Goal: Navigation & Orientation: Go to known website

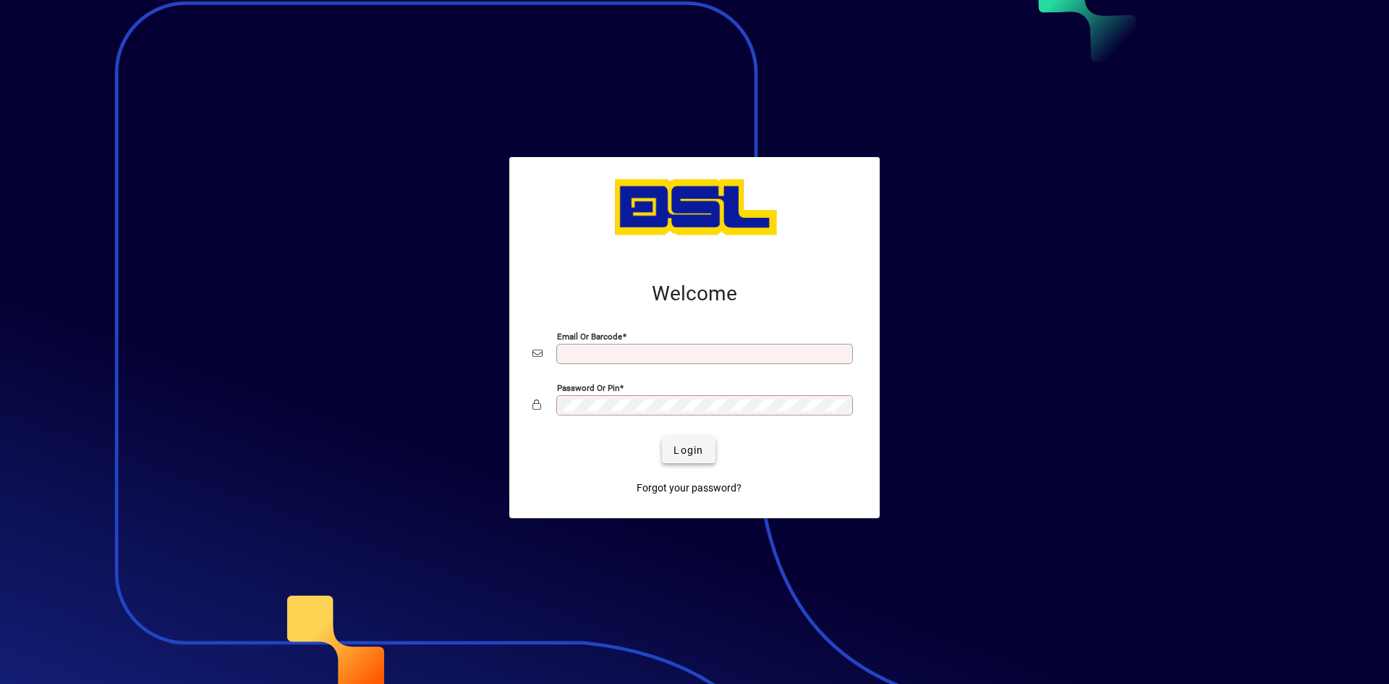
type input "**********"
click at [684, 448] on span "Login" at bounding box center [689, 450] width 30 height 15
